Goal: Task Accomplishment & Management: Manage account settings

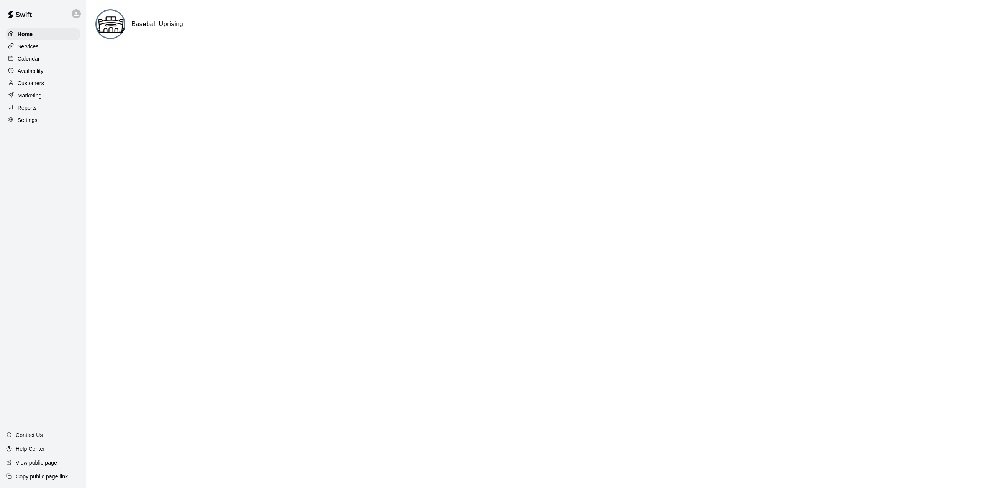
click at [144, 22] on h6 "Baseball Uprising" at bounding box center [158, 24] width 52 height 10
click at [117, 23] on img at bounding box center [111, 24] width 29 height 29
click at [20, 13] on img at bounding box center [20, 14] width 40 height 23
click at [24, 32] on p "Home" at bounding box center [25, 34] width 15 height 8
click at [26, 45] on p "Services" at bounding box center [28, 47] width 21 height 8
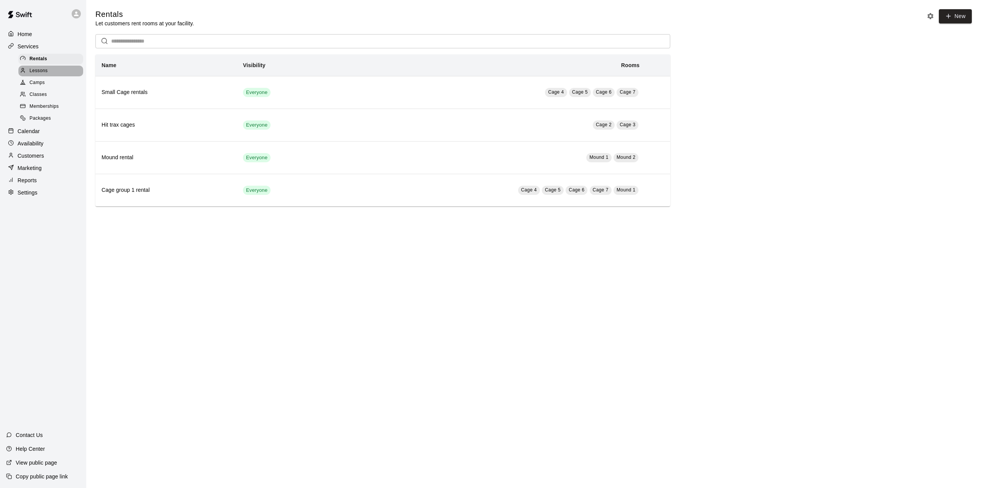
click at [43, 74] on span "Lessons" at bounding box center [39, 71] width 18 height 8
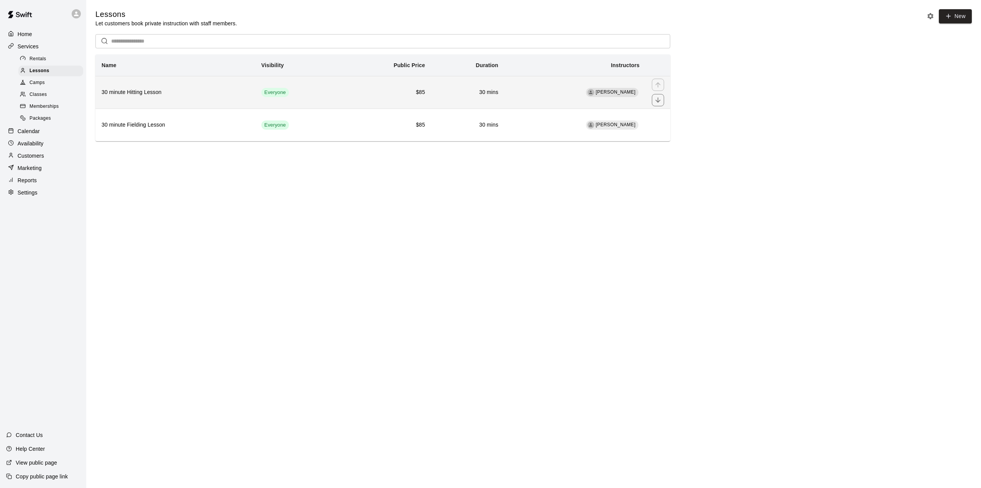
click at [627, 93] on span "[PERSON_NAME]" at bounding box center [616, 91] width 40 height 5
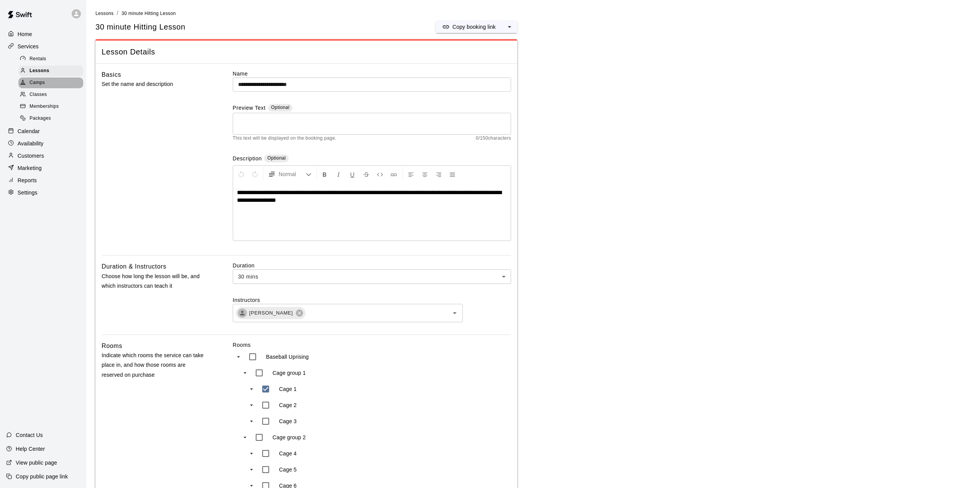
click at [41, 83] on span "Camps" at bounding box center [37, 83] width 15 height 8
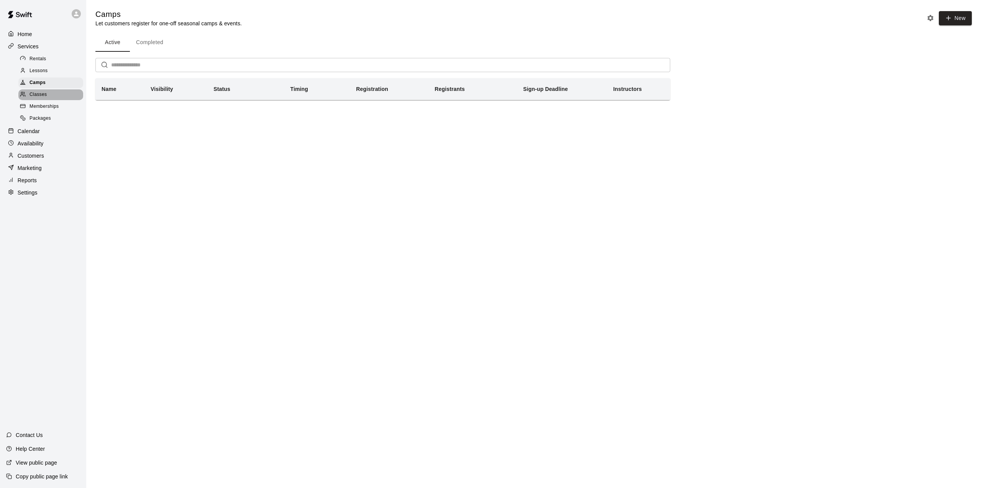
click at [37, 95] on span "Classes" at bounding box center [38, 95] width 17 height 8
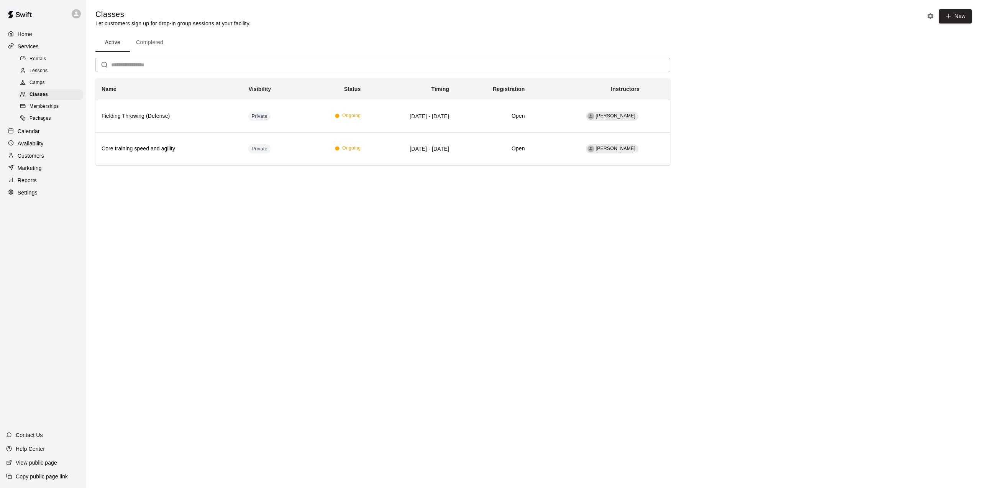
click at [40, 110] on span "Memberships" at bounding box center [44, 107] width 29 height 8
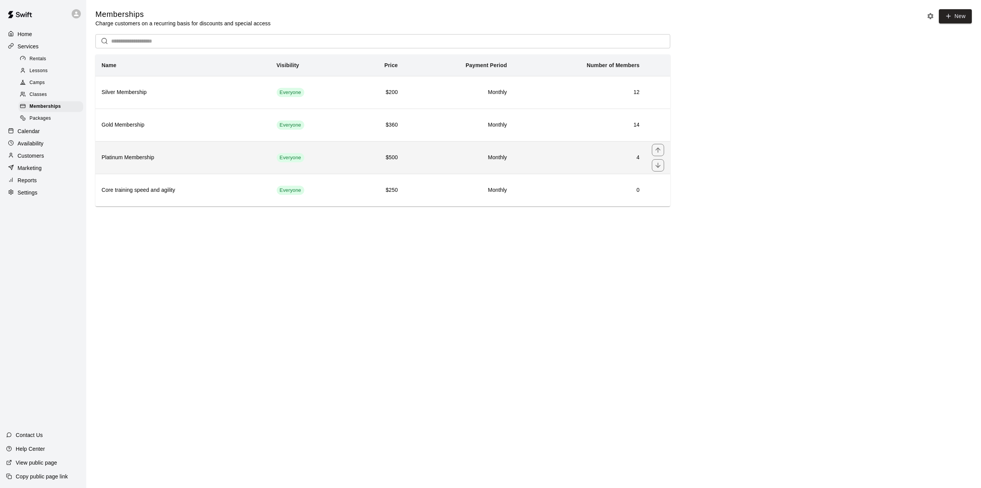
click at [638, 159] on h6 "4" at bounding box center [579, 157] width 120 height 8
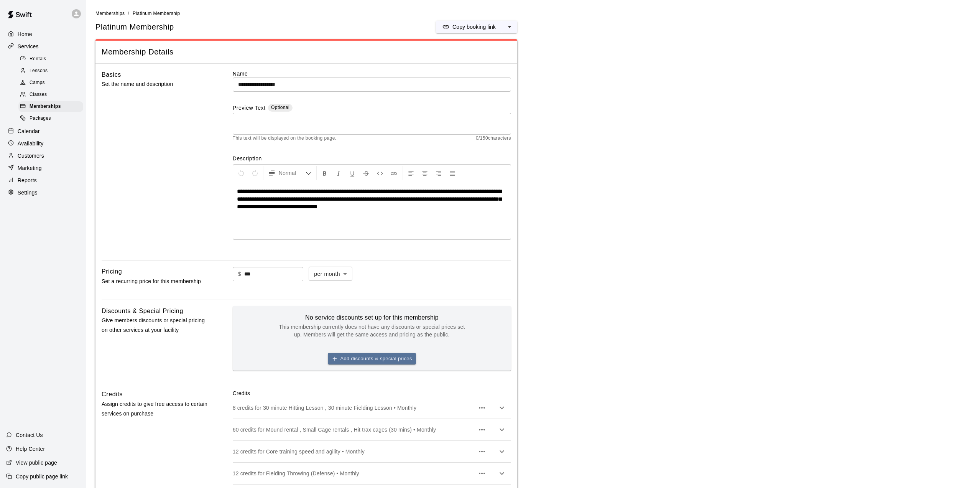
click at [43, 119] on span "Packages" at bounding box center [40, 119] width 21 height 8
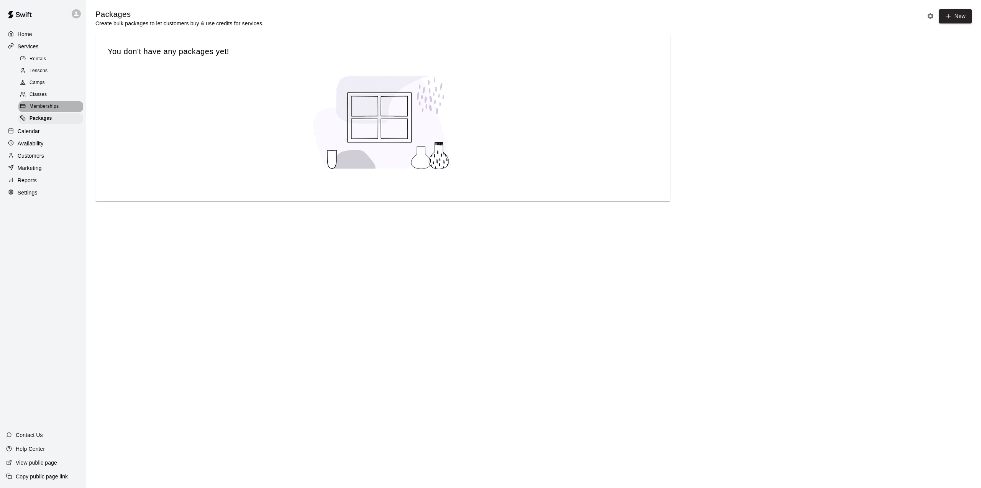
click at [37, 107] on span "Memberships" at bounding box center [44, 107] width 29 height 8
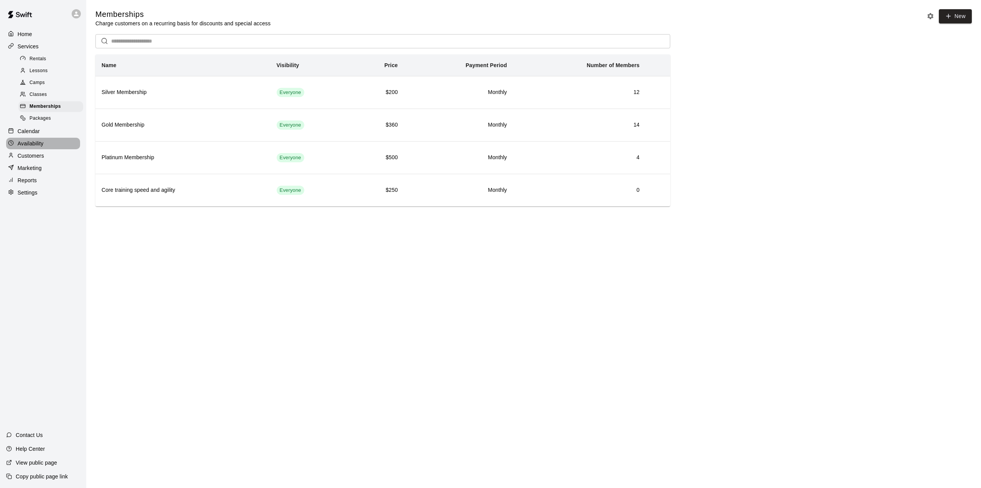
click at [30, 146] on p "Availability" at bounding box center [31, 144] width 26 height 8
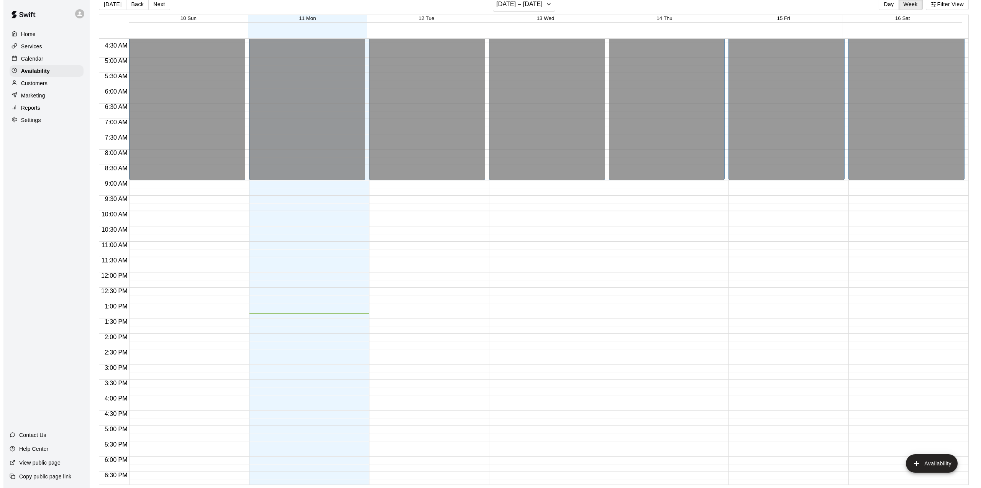
scroll to position [153, 0]
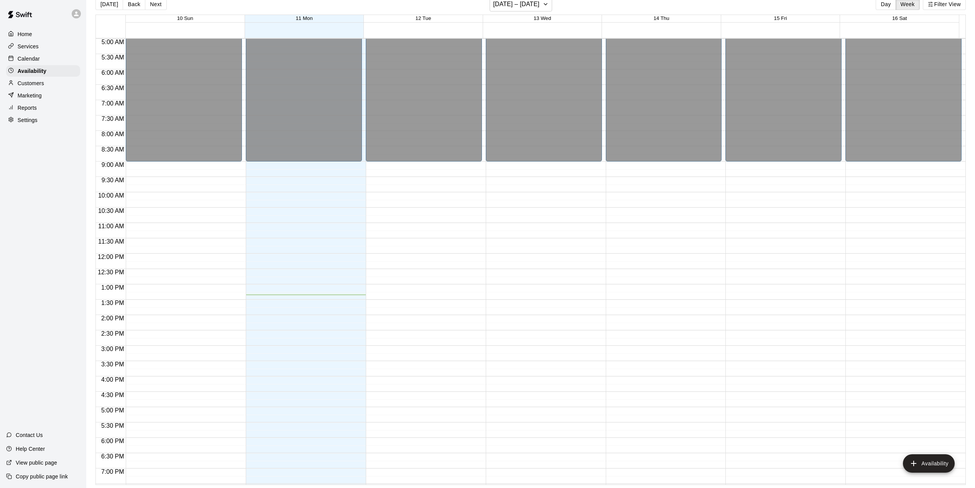
click at [409, 349] on div "12:00 AM – 9:00 AM Closed 11:00 PM – 11:59 PM Closed" at bounding box center [424, 253] width 116 height 736
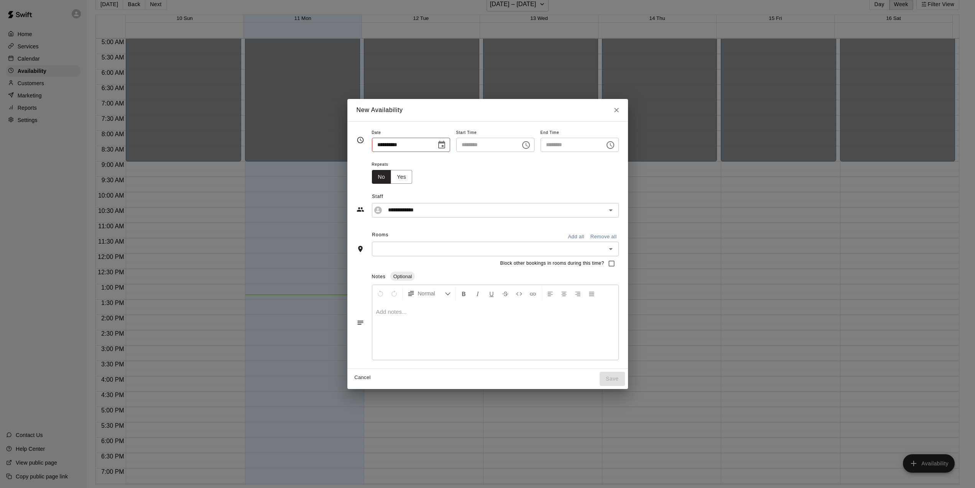
type input "**********"
type input "********"
click at [409, 349] on div at bounding box center [495, 331] width 246 height 58
click at [615, 145] on icon "Choose time, selected time is 3:30 PM" at bounding box center [614, 144] width 2 height 3
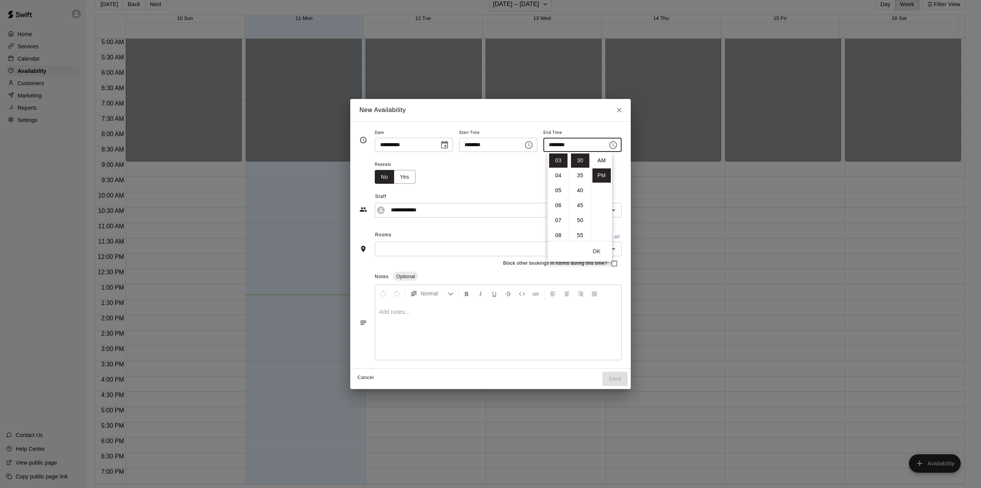
scroll to position [14, 0]
click at [557, 205] on li "06" at bounding box center [558, 205] width 18 height 14
click at [584, 159] on li "00" at bounding box center [580, 160] width 18 height 14
type input "********"
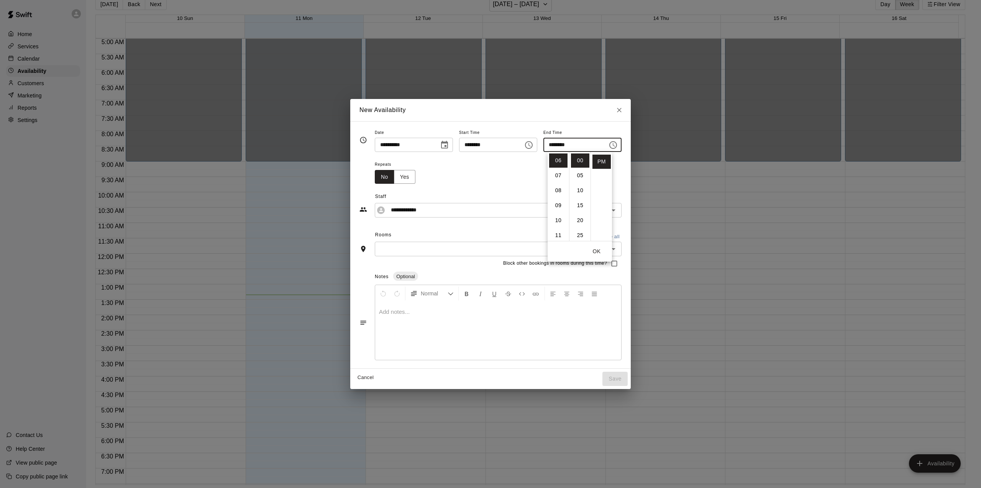
click at [448, 253] on input "text" at bounding box center [492, 249] width 230 height 10
click at [619, 249] on button "Open" at bounding box center [613, 248] width 11 height 11
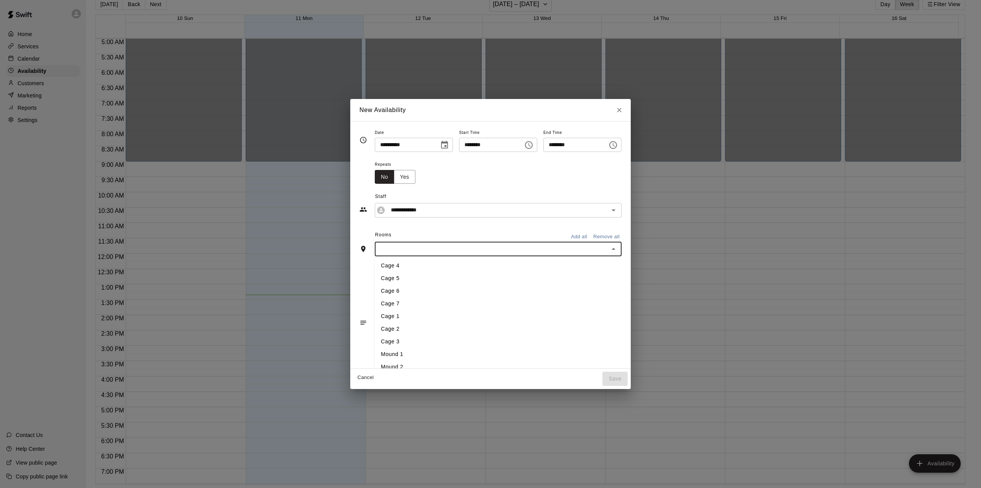
click at [376, 317] on li "Cage 1" at bounding box center [510, 316] width 271 height 13
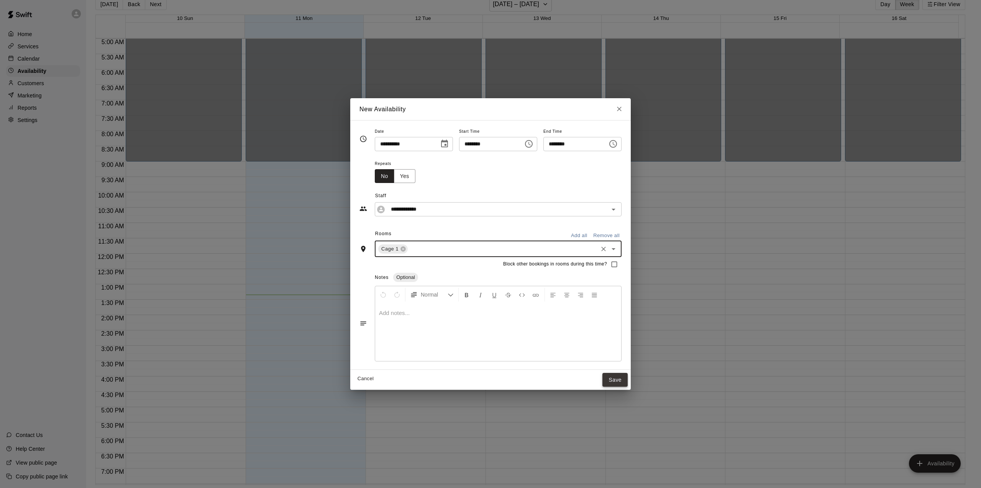
click at [628, 380] on button "Save" at bounding box center [615, 380] width 25 height 14
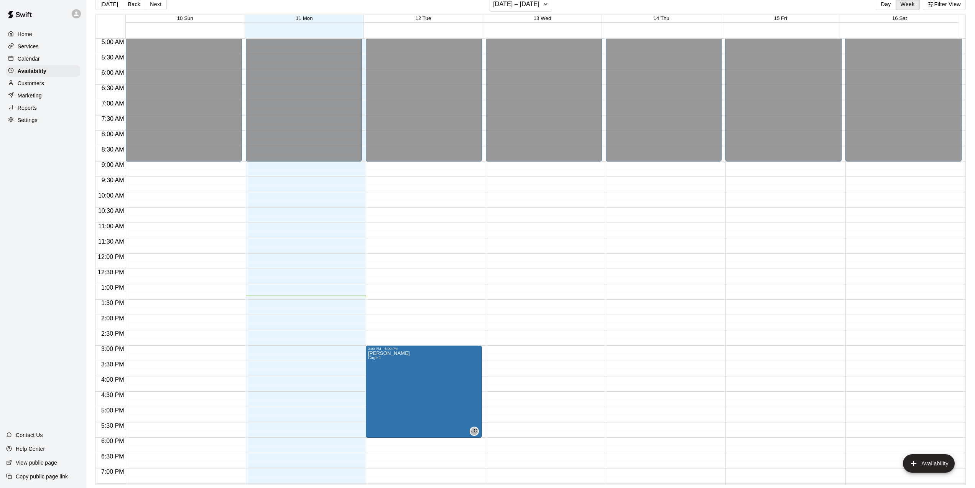
click at [500, 334] on div "12:00 AM – 9:00 AM Closed 11:00 PM – 11:59 PM Closed" at bounding box center [544, 253] width 116 height 736
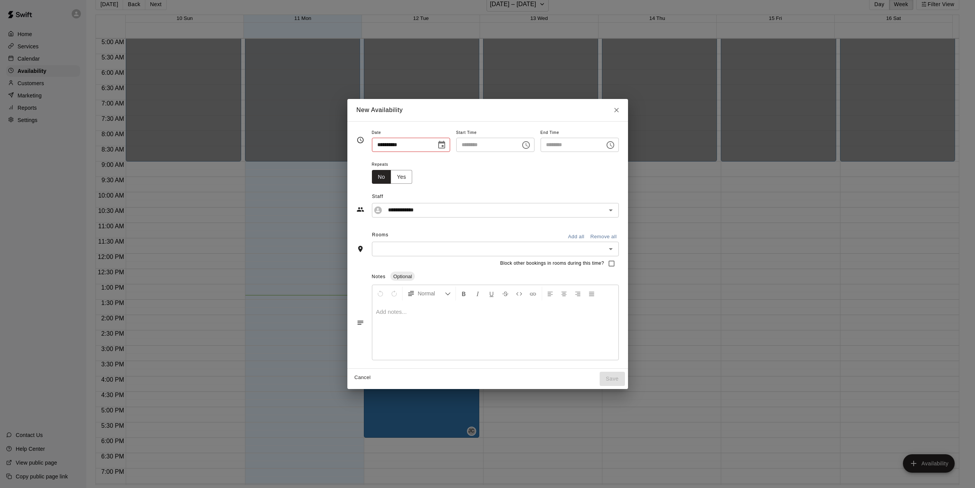
type input "**********"
type input "********"
click at [526, 142] on button "Choose time, selected time is 2:30 PM" at bounding box center [528, 144] width 15 height 15
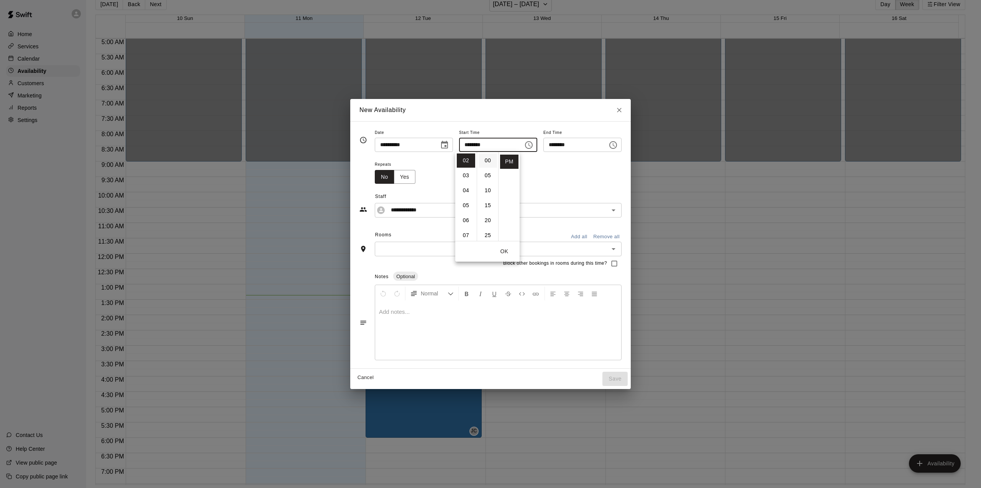
click at [488, 162] on li "00" at bounding box center [488, 160] width 18 height 14
type input "********"
click at [618, 144] on icon "Choose time, selected time is 3:00 PM" at bounding box center [613, 144] width 9 height 9
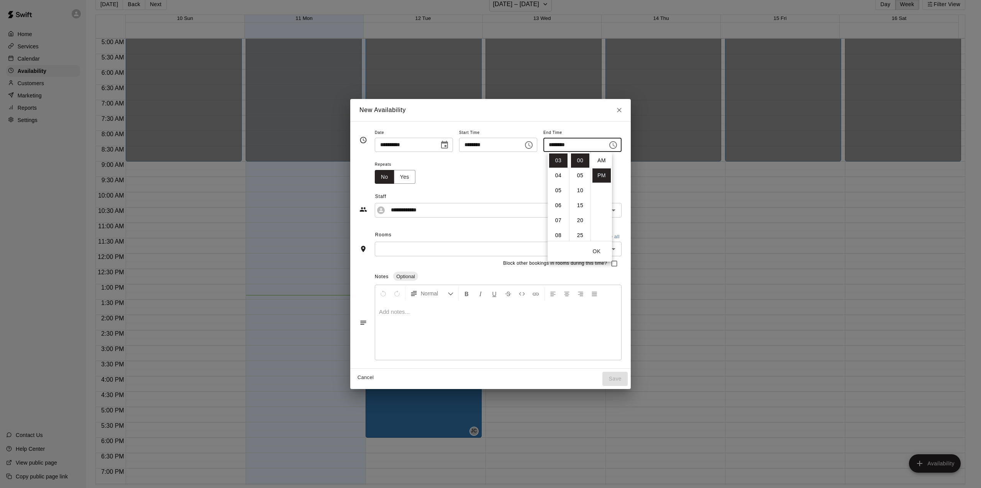
scroll to position [14, 0]
click at [557, 205] on li "06" at bounding box center [558, 205] width 18 height 14
type input "********"
click at [597, 248] on button "OK" at bounding box center [597, 251] width 25 height 14
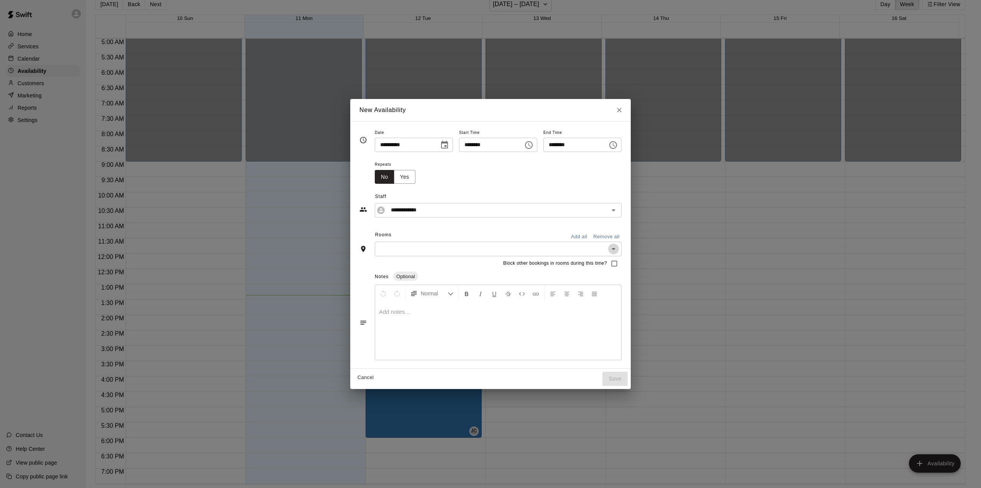
click at [618, 245] on icon "Open" at bounding box center [613, 248] width 9 height 9
click at [375, 313] on li "Cage 1" at bounding box center [510, 316] width 271 height 13
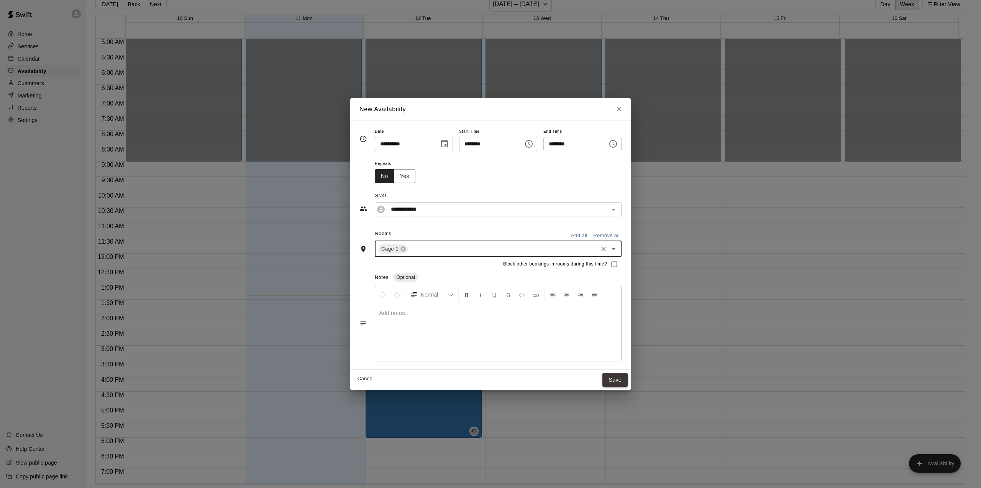
click at [628, 377] on button "Save" at bounding box center [615, 380] width 25 height 14
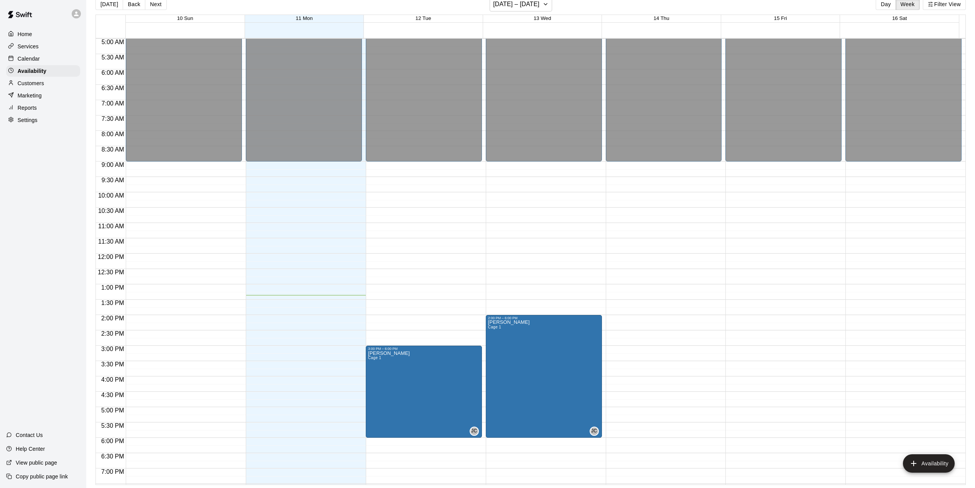
click at [641, 319] on div "12:00 AM – 9:00 AM Closed 11:00 PM – 11:59 PM Closed" at bounding box center [664, 253] width 116 height 736
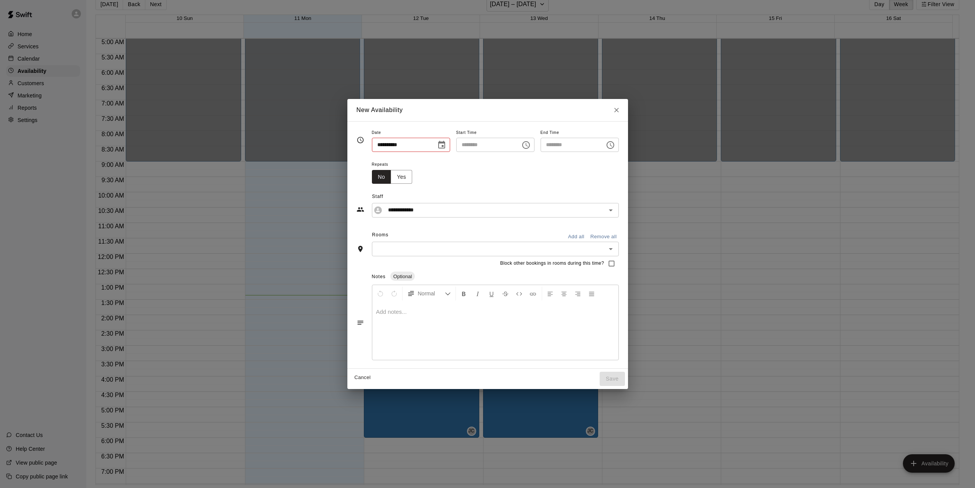
type input "**********"
type input "********"
click at [618, 143] on icon "Choose time, selected time is 2:30 PM" at bounding box center [613, 144] width 9 height 9
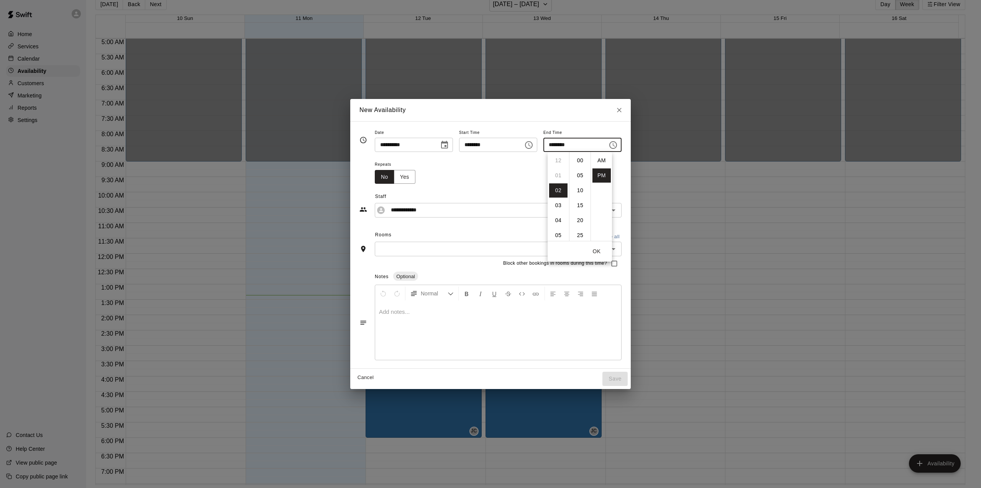
scroll to position [14, 0]
click at [559, 219] on li "06" at bounding box center [558, 220] width 18 height 14
click at [579, 159] on li "00" at bounding box center [580, 160] width 18 height 14
type input "********"
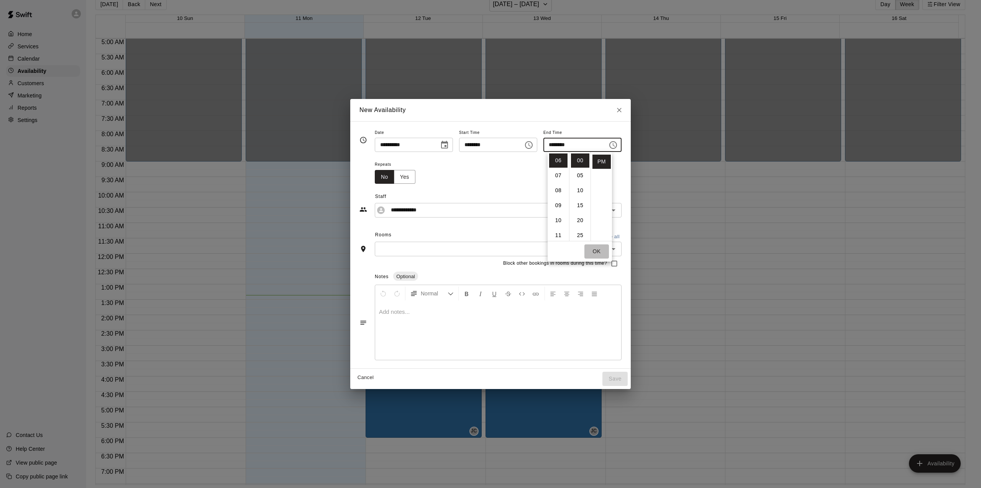
click at [598, 250] on button "OK" at bounding box center [597, 251] width 25 height 14
click at [618, 251] on icon "Open" at bounding box center [613, 248] width 9 height 9
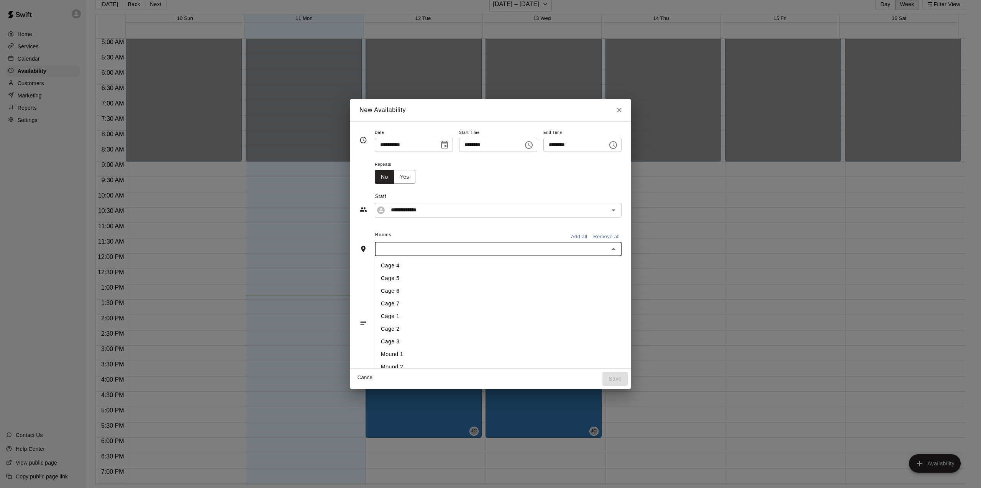
click at [378, 313] on li "Cage 1" at bounding box center [510, 316] width 271 height 13
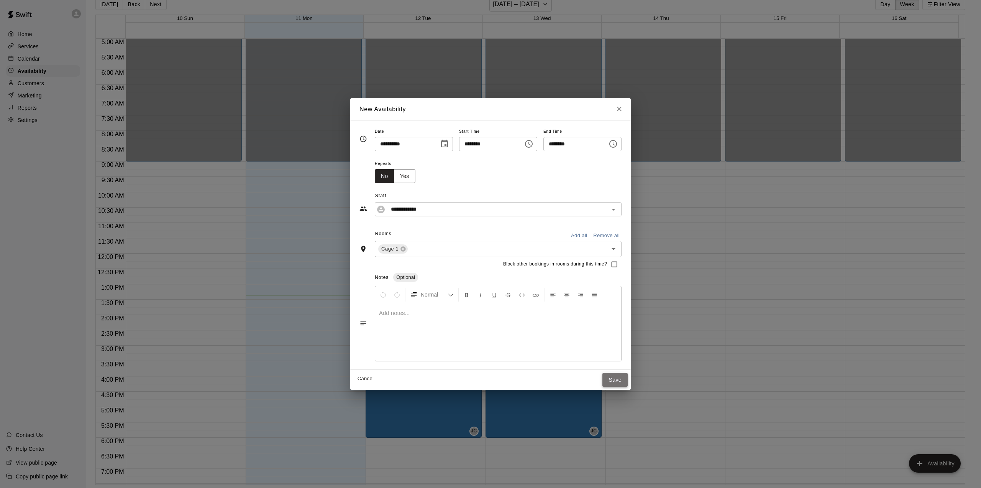
click at [628, 378] on button "Save" at bounding box center [615, 380] width 25 height 14
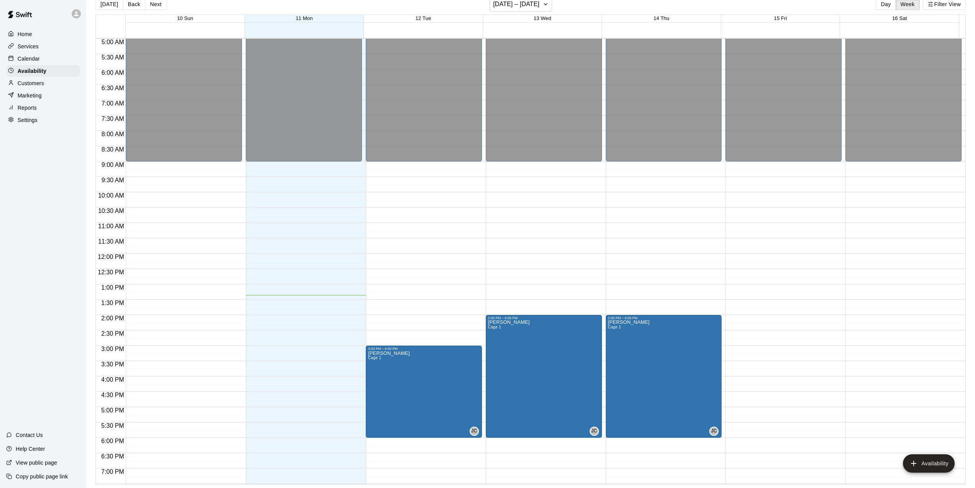
click at [728, 318] on div "12:00 AM – 9:00 AM Closed 11:00 PM – 11:59 PM Closed" at bounding box center [783, 253] width 116 height 736
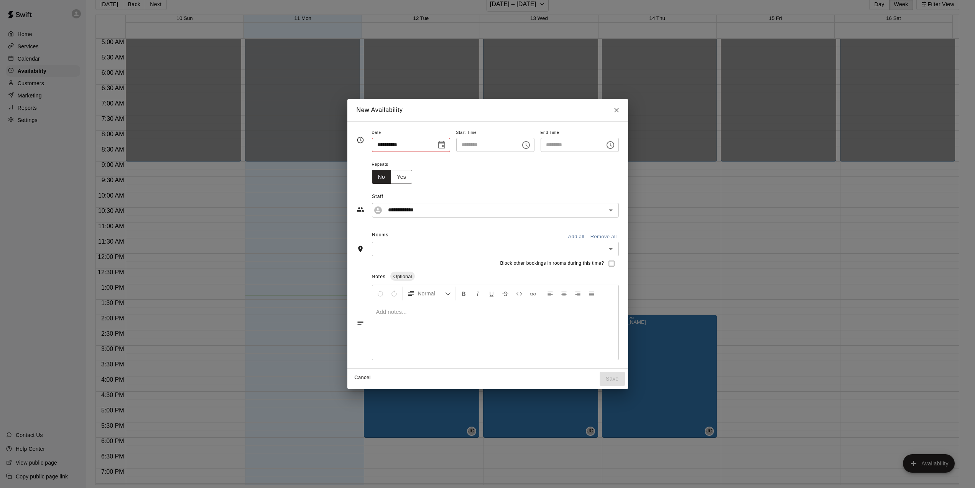
type input "**********"
type input "********"
click at [618, 145] on icon "Choose time, selected time is 2:30 PM" at bounding box center [613, 144] width 9 height 9
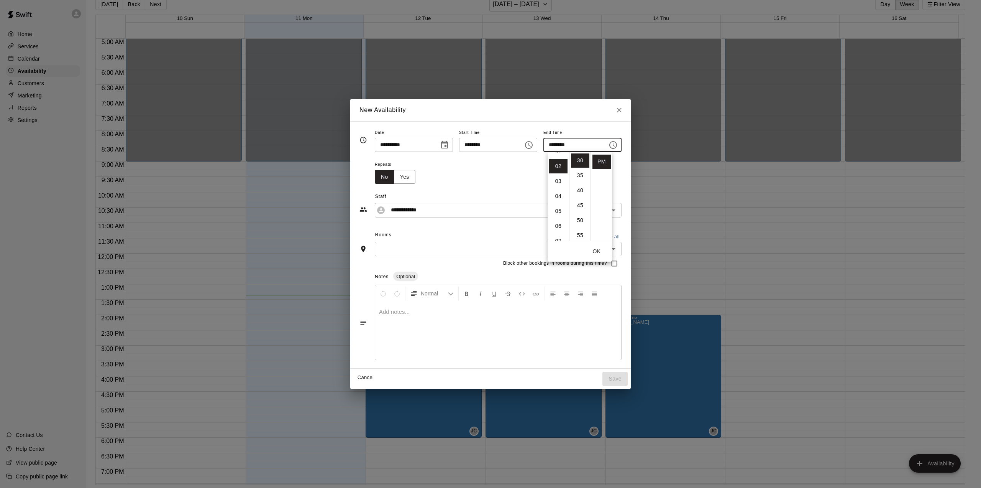
scroll to position [38, 0]
click at [559, 213] on li "06" at bounding box center [558, 212] width 18 height 14
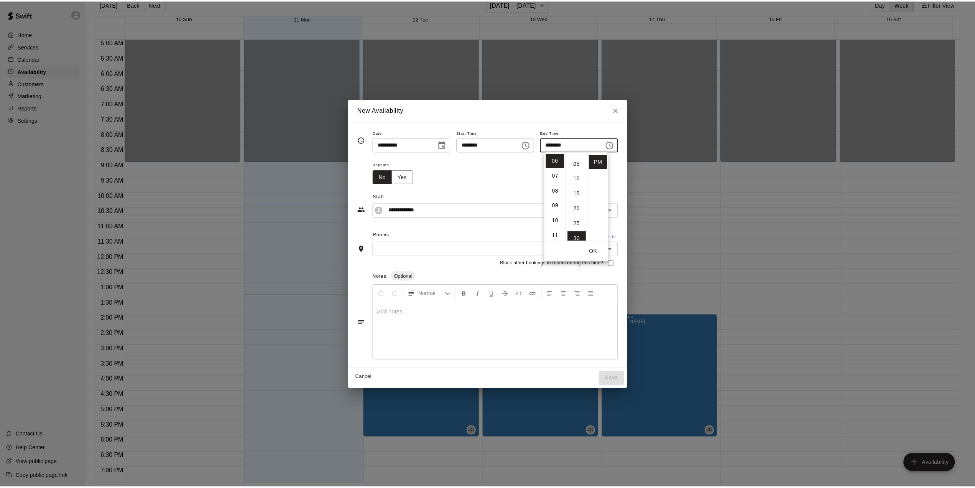
scroll to position [0, 0]
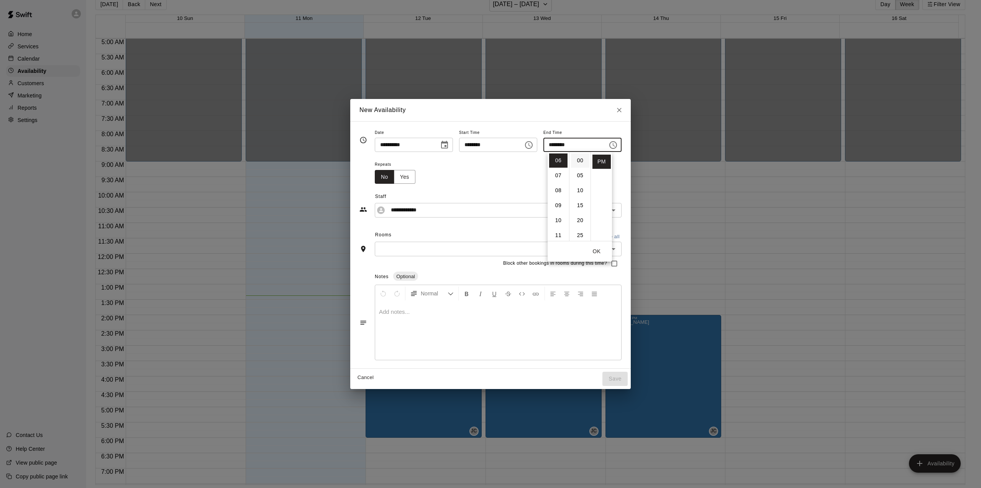
click at [581, 159] on li "00" at bounding box center [580, 160] width 18 height 14
type input "********"
click at [618, 210] on icon "Open" at bounding box center [613, 209] width 9 height 9
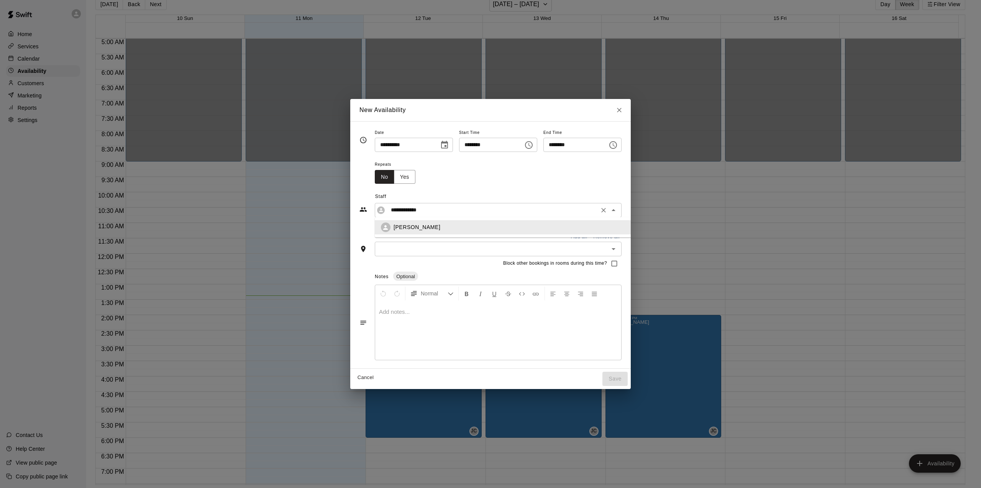
click at [618, 210] on icon "Close" at bounding box center [613, 209] width 9 height 9
click at [616, 250] on icon "Open" at bounding box center [614, 249] width 4 height 2
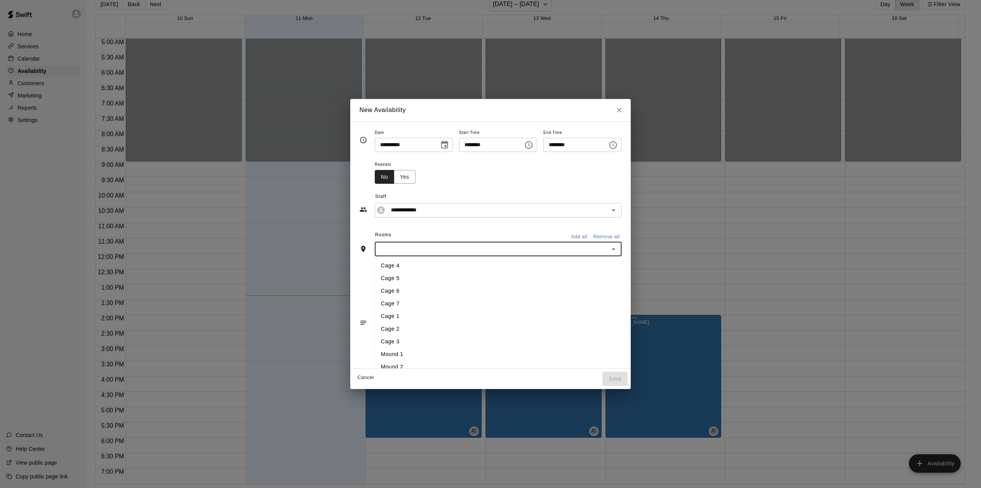
click at [383, 317] on li "Cage 1" at bounding box center [510, 316] width 271 height 13
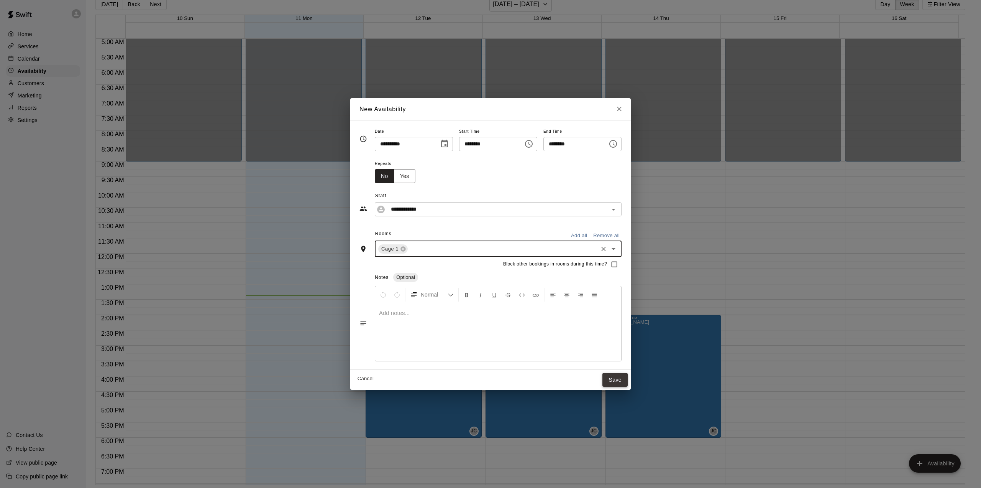
click at [623, 377] on button "Save" at bounding box center [615, 380] width 25 height 14
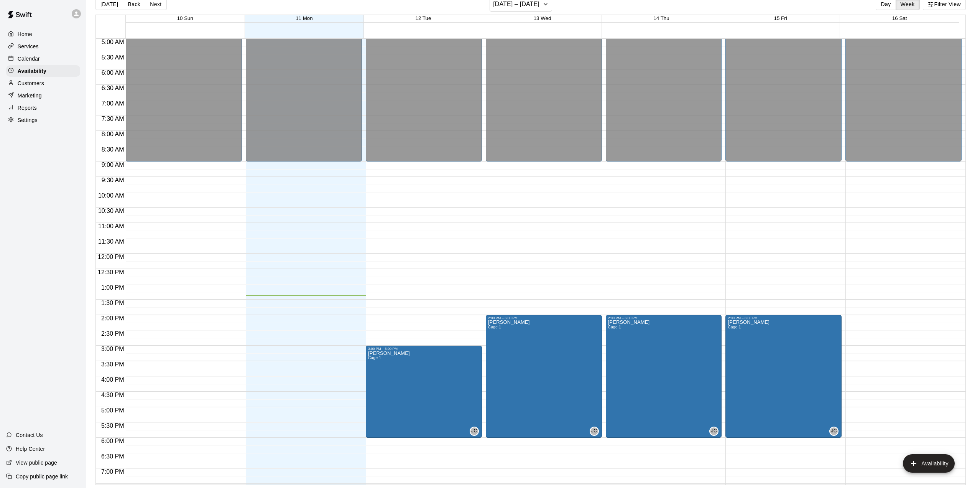
click at [30, 85] on p "Customers" at bounding box center [31, 83] width 26 height 8
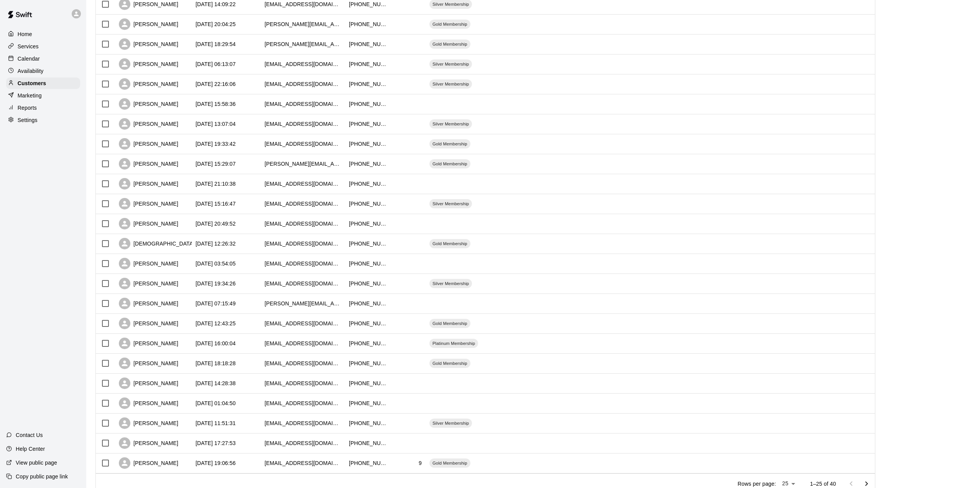
scroll to position [153, 0]
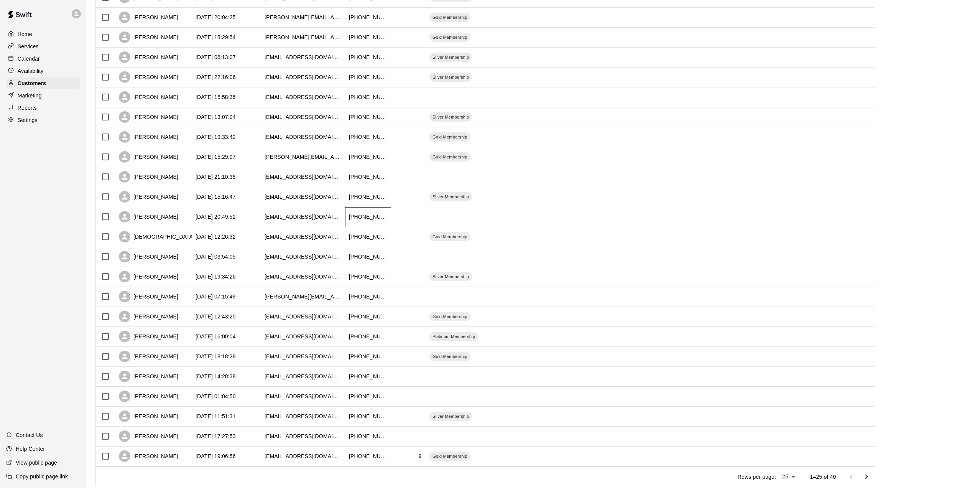
click at [363, 217] on div "[PHONE_NUMBER]" at bounding box center [368, 217] width 38 height 8
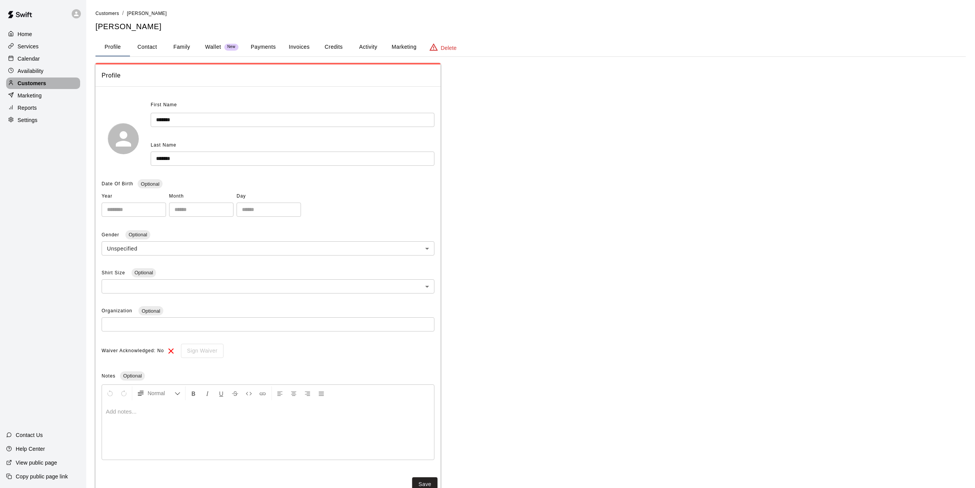
click at [37, 82] on p "Customers" at bounding box center [32, 83] width 28 height 8
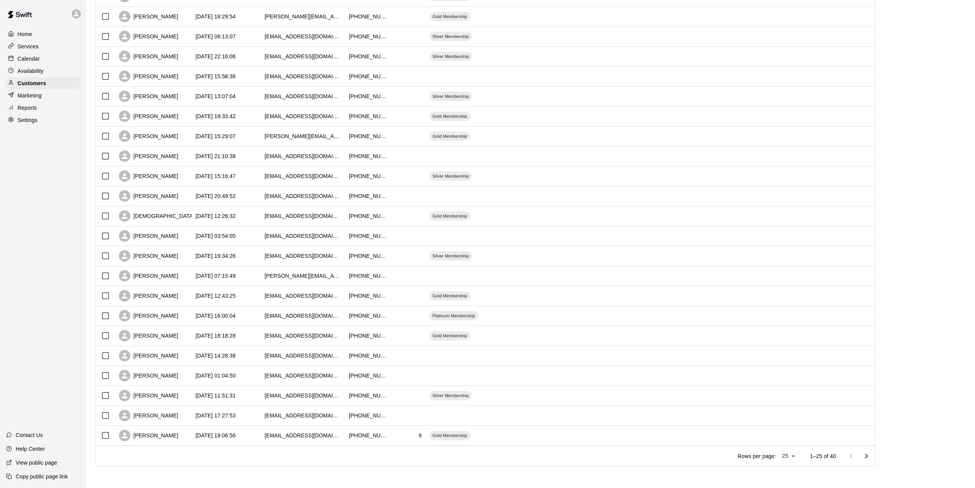
scroll to position [175, 0]
